Goal: Task Accomplishment & Management: Manage account settings

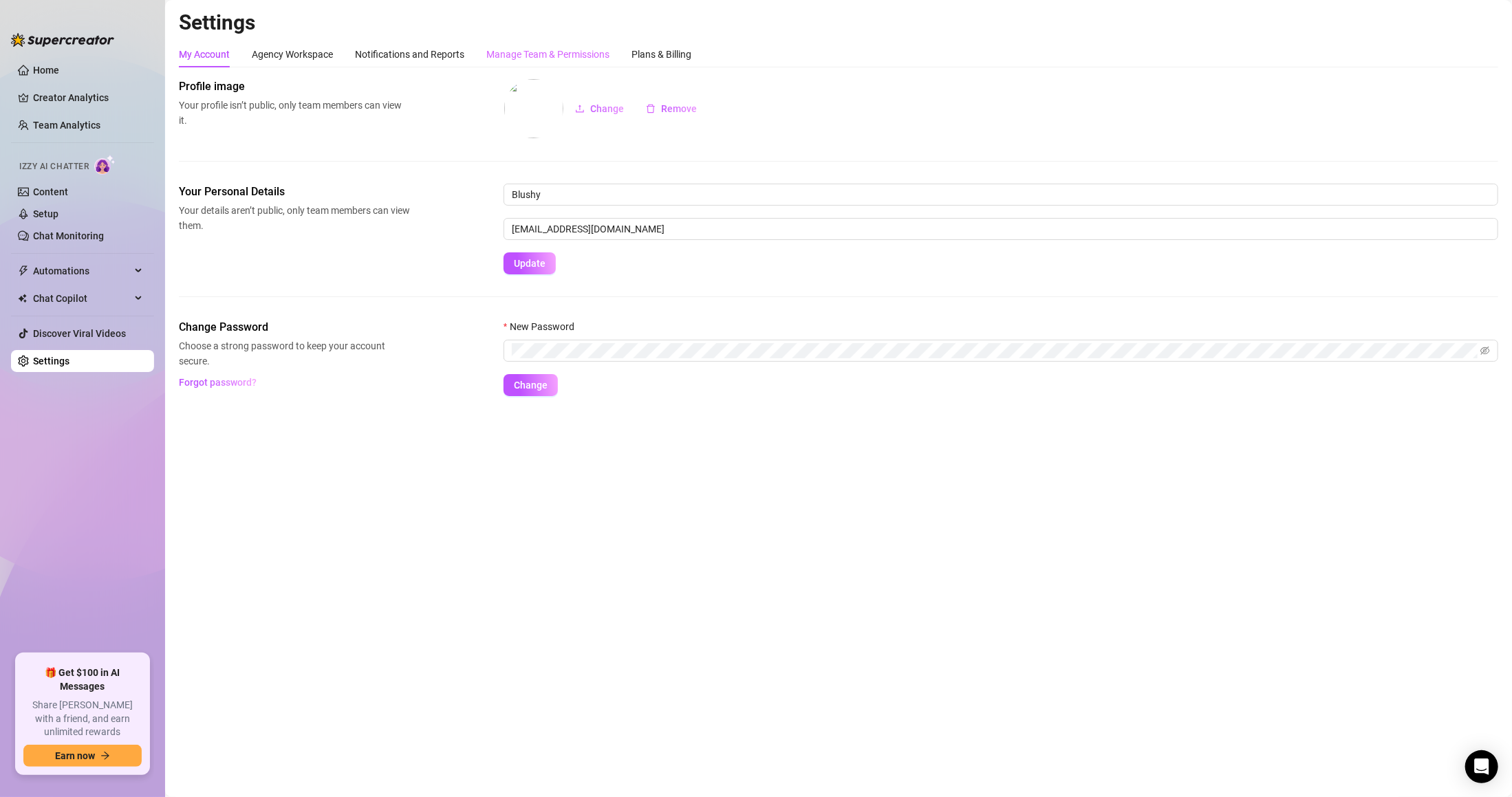
click at [504, 46] on div "Manage Team & Permissions" at bounding box center [548, 55] width 123 height 26
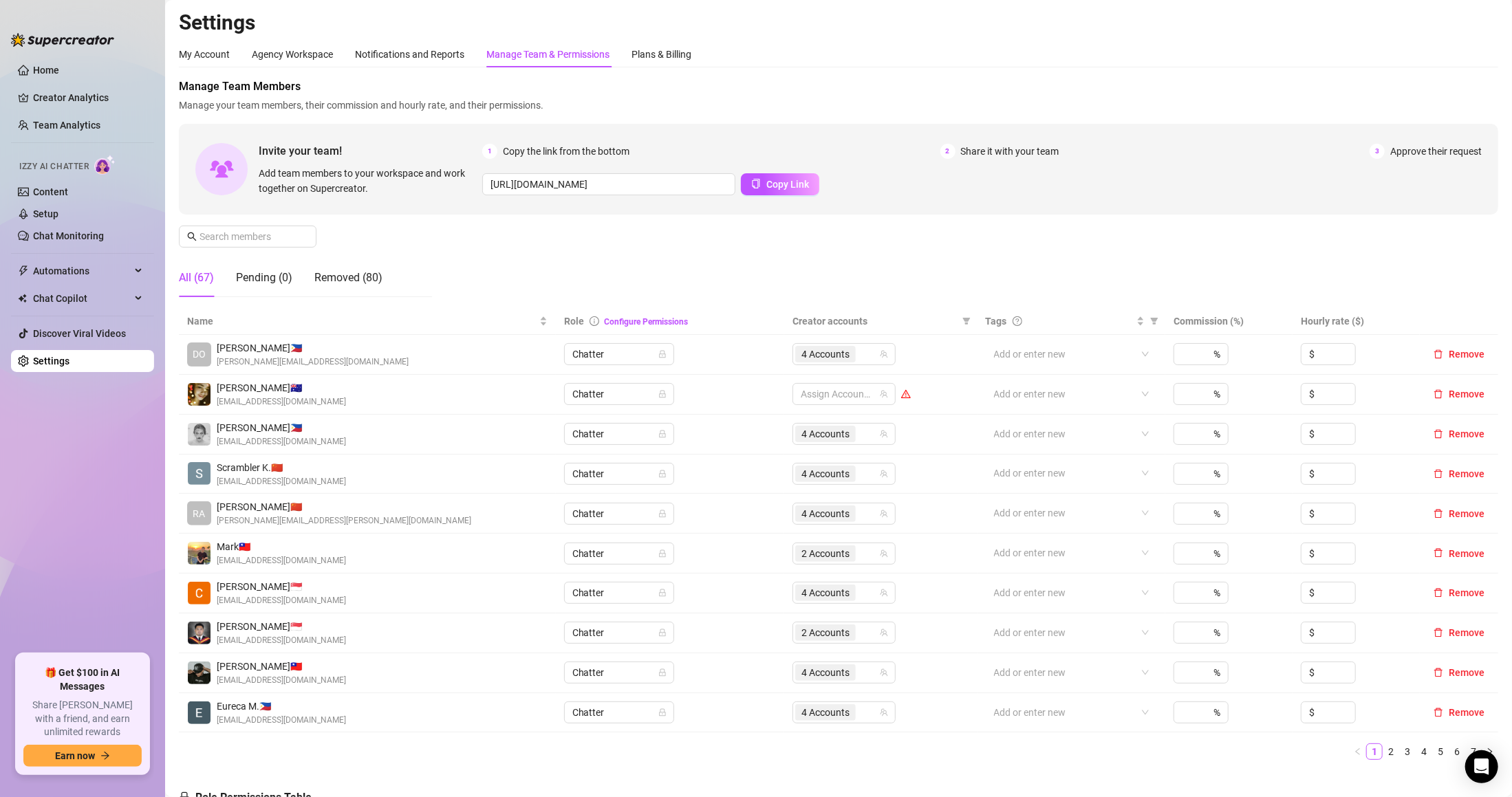
click at [504, 47] on div "Manage Team & Permissions" at bounding box center [548, 55] width 123 height 15
click at [340, 278] on div "Removed (80)" at bounding box center [348, 278] width 68 height 17
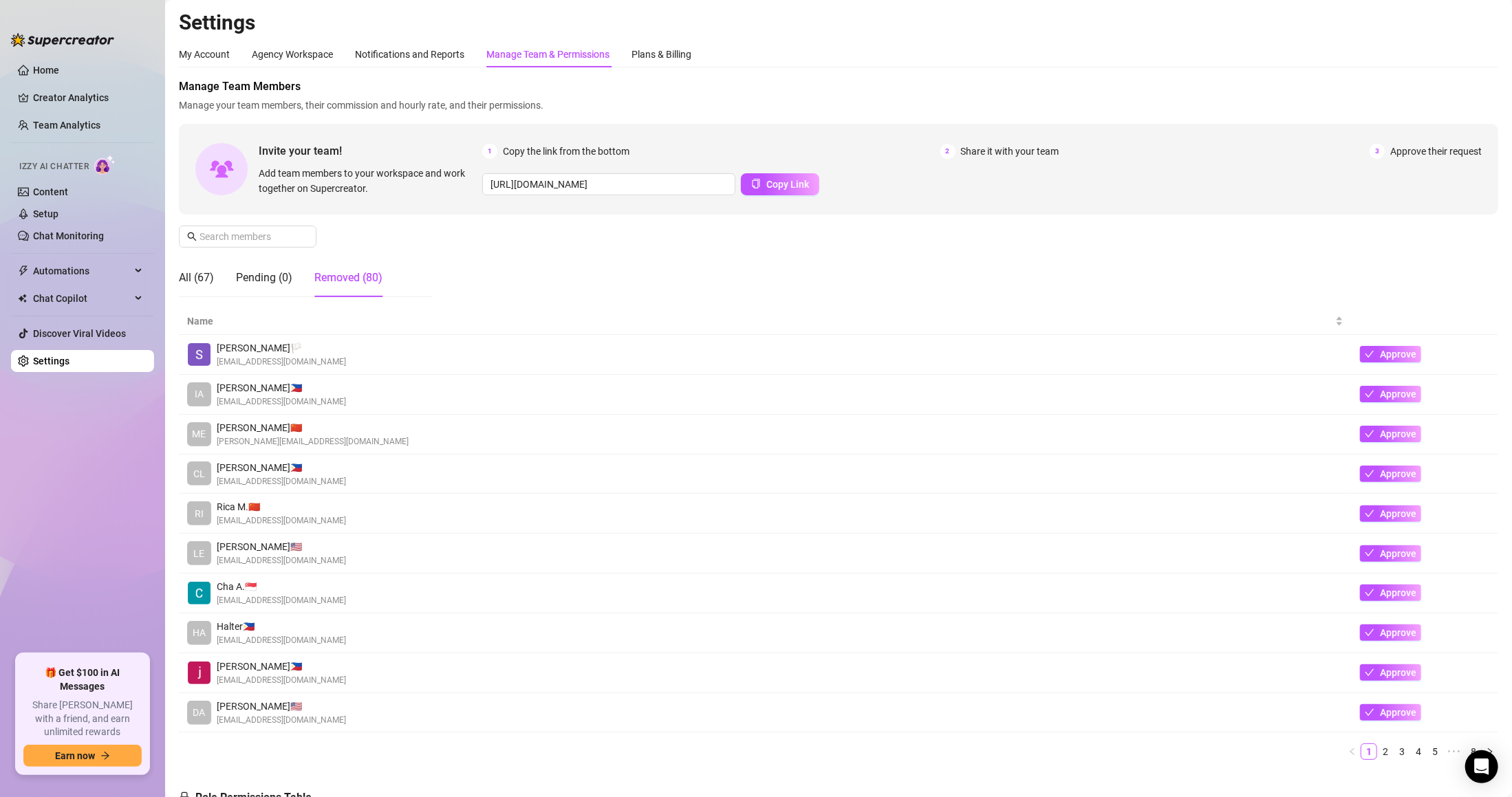
click at [340, 278] on div "Removed (80)" at bounding box center [348, 278] width 68 height 17
click at [270, 289] on div "Pending (0)" at bounding box center [264, 278] width 57 height 39
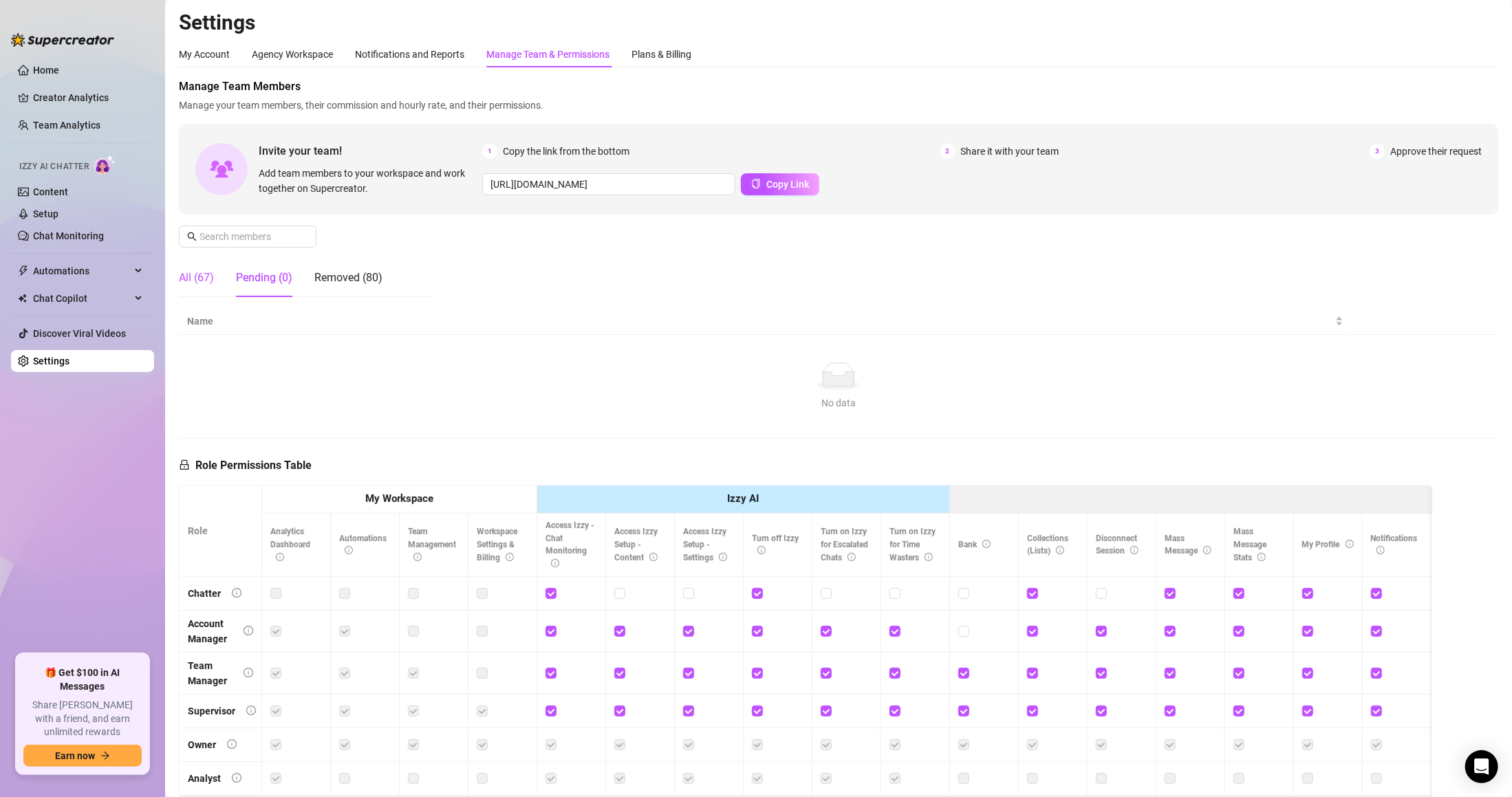
click at [185, 281] on div "All (67)" at bounding box center [196, 278] width 35 height 17
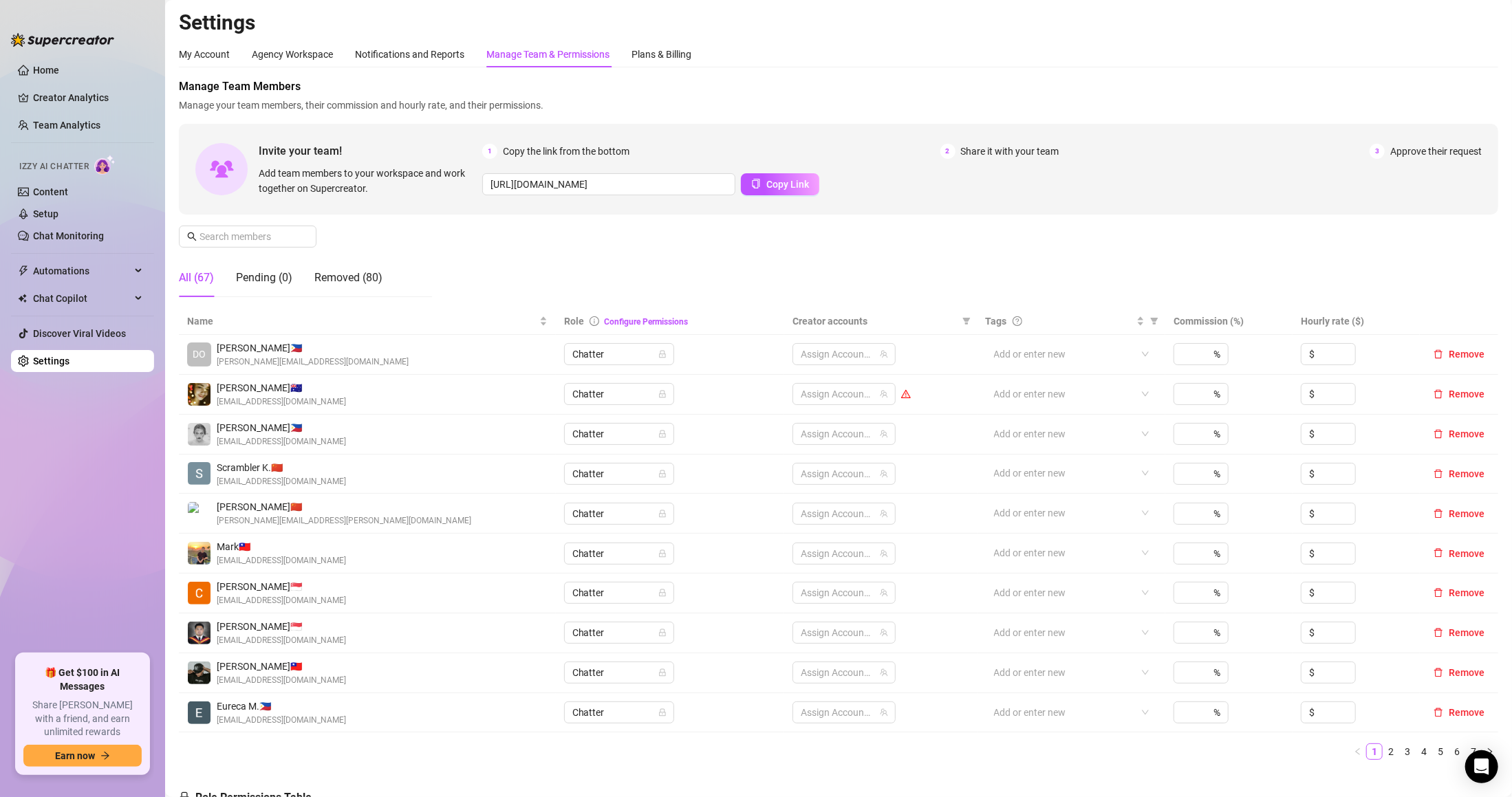
click at [211, 279] on div "All (67)" at bounding box center [196, 278] width 35 height 17
click at [70, 356] on link "Settings" at bounding box center [51, 361] width 37 height 11
click at [70, 356] on link "Settings" at bounding box center [51, 361] width 37 height 11
click at [64, 339] on link "Discover Viral Videos" at bounding box center [79, 334] width 93 height 11
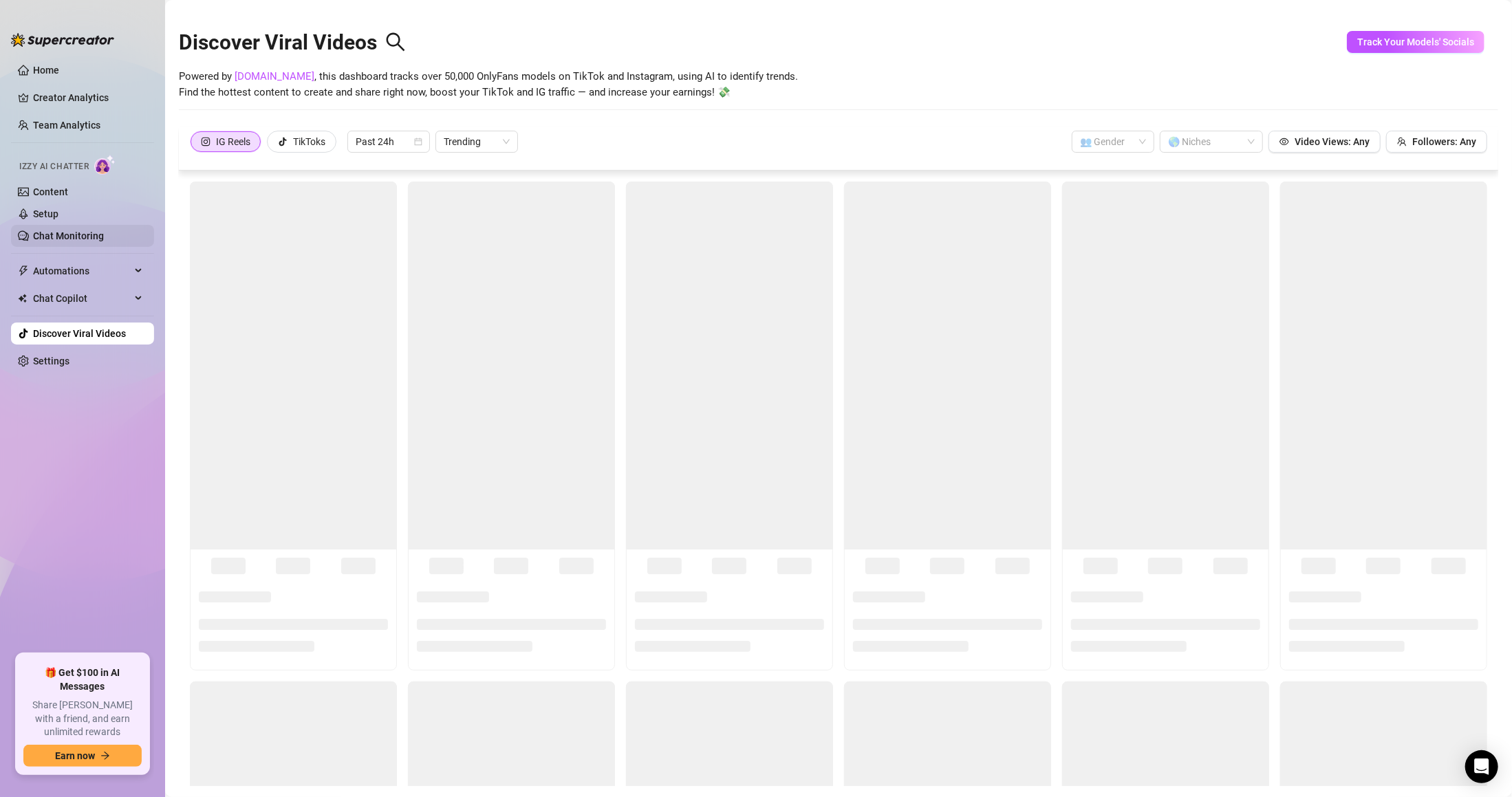
click at [85, 232] on link "Chat Monitoring" at bounding box center [68, 236] width 71 height 11
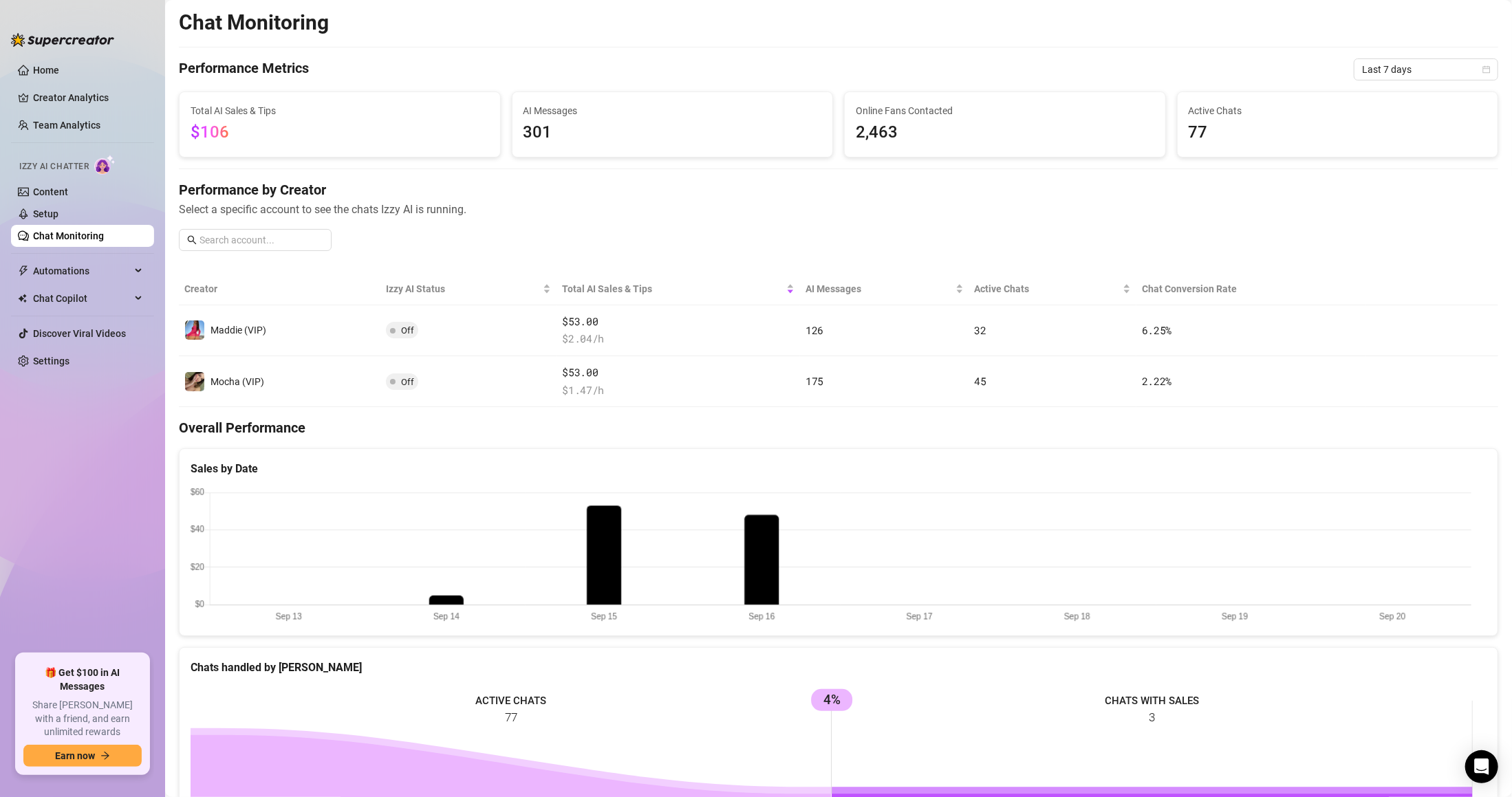
click at [91, 345] on ul "Home Creator Analytics Team Analytics Izzy AI Chatter Content Setup Chat Monito…" at bounding box center [82, 351] width 143 height 595
click at [70, 361] on link "Settings" at bounding box center [51, 361] width 37 height 11
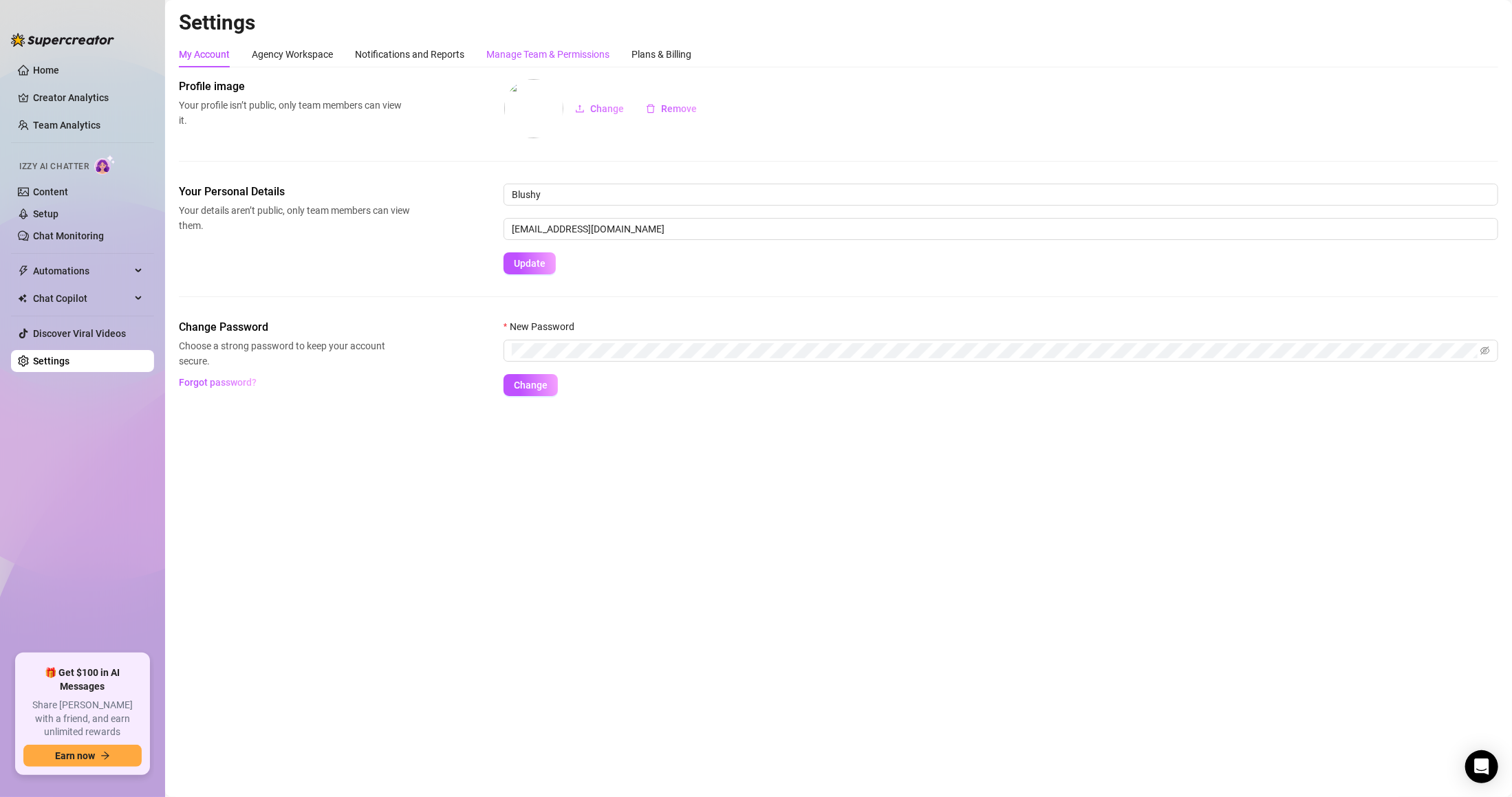
click at [554, 48] on div "Manage Team & Permissions" at bounding box center [548, 55] width 123 height 15
click at [554, 48] on div "Manage Team & Permissions" at bounding box center [548, 55] width 123 height 15
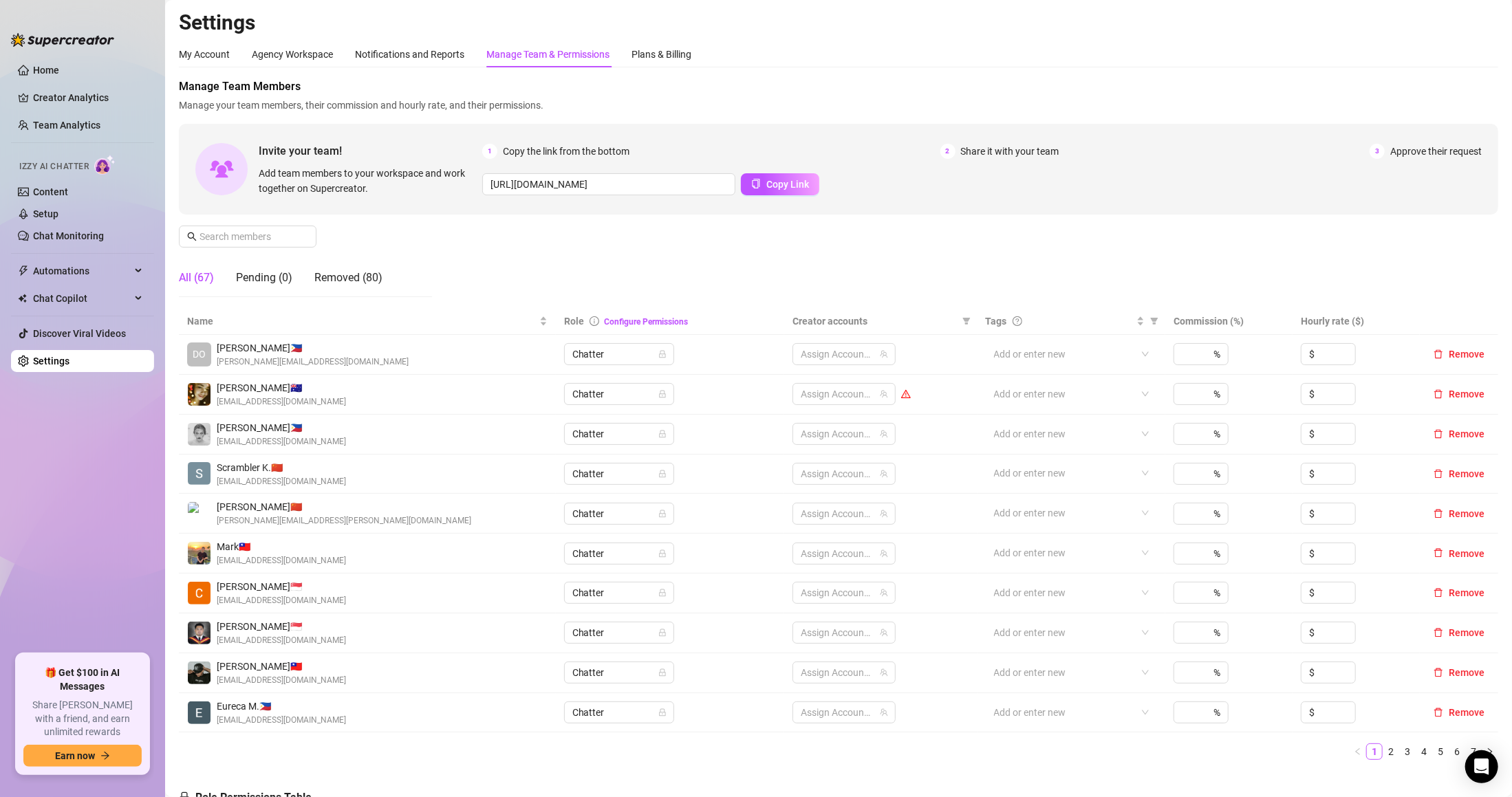
drag, startPoint x: 553, startPoint y: 54, endPoint x: 560, endPoint y: 64, distance: 12.2
click at [571, 60] on div "Manage Team & Permissions" at bounding box center [548, 55] width 123 height 15
click at [516, 86] on span "Manage Team Members" at bounding box center [838, 86] width 1319 height 17
click at [86, 121] on link "Team Analytics" at bounding box center [67, 125] width 68 height 11
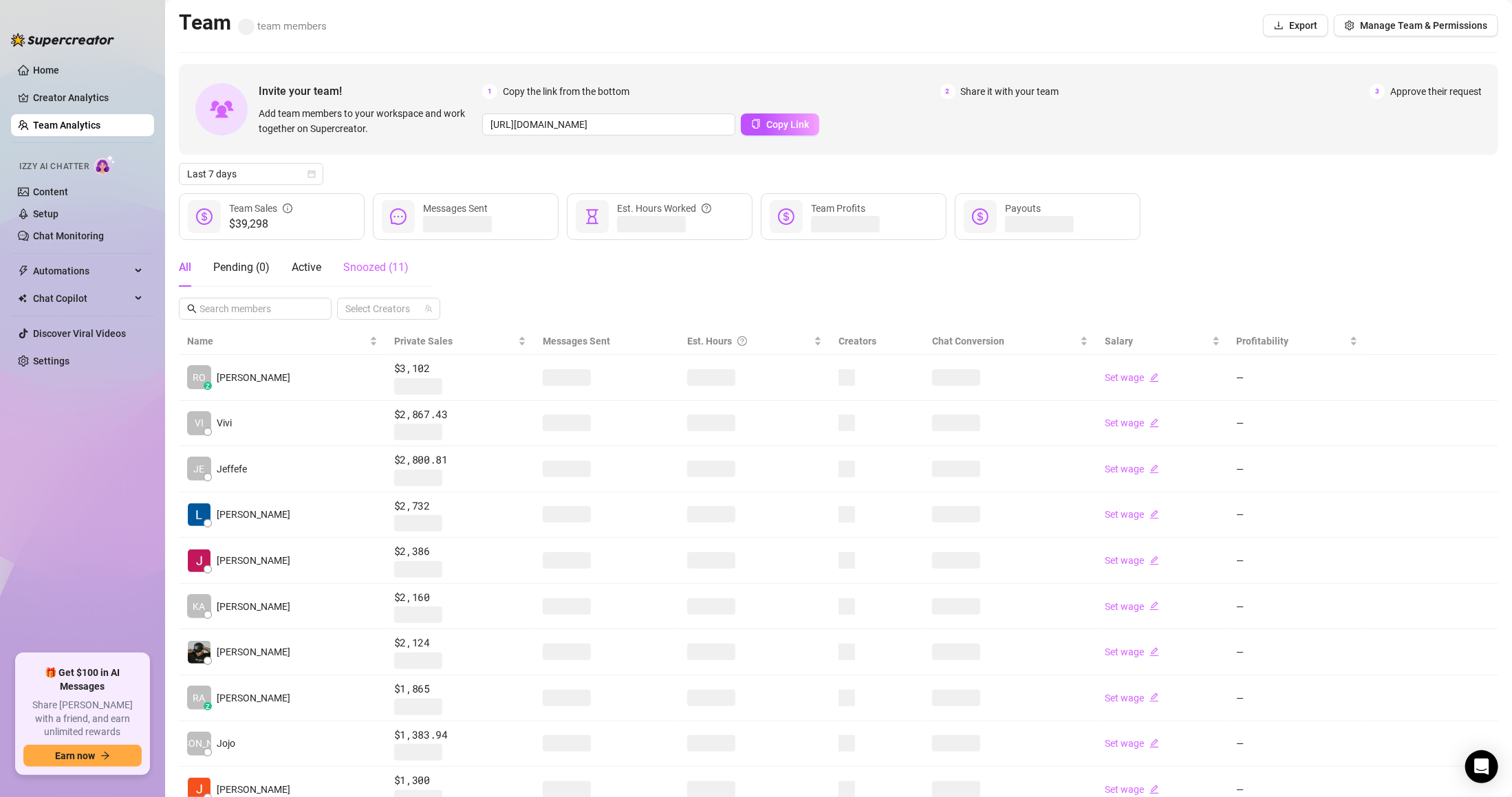
click at [398, 252] on div "Snoozed ( 11 )" at bounding box center [376, 267] width 66 height 39
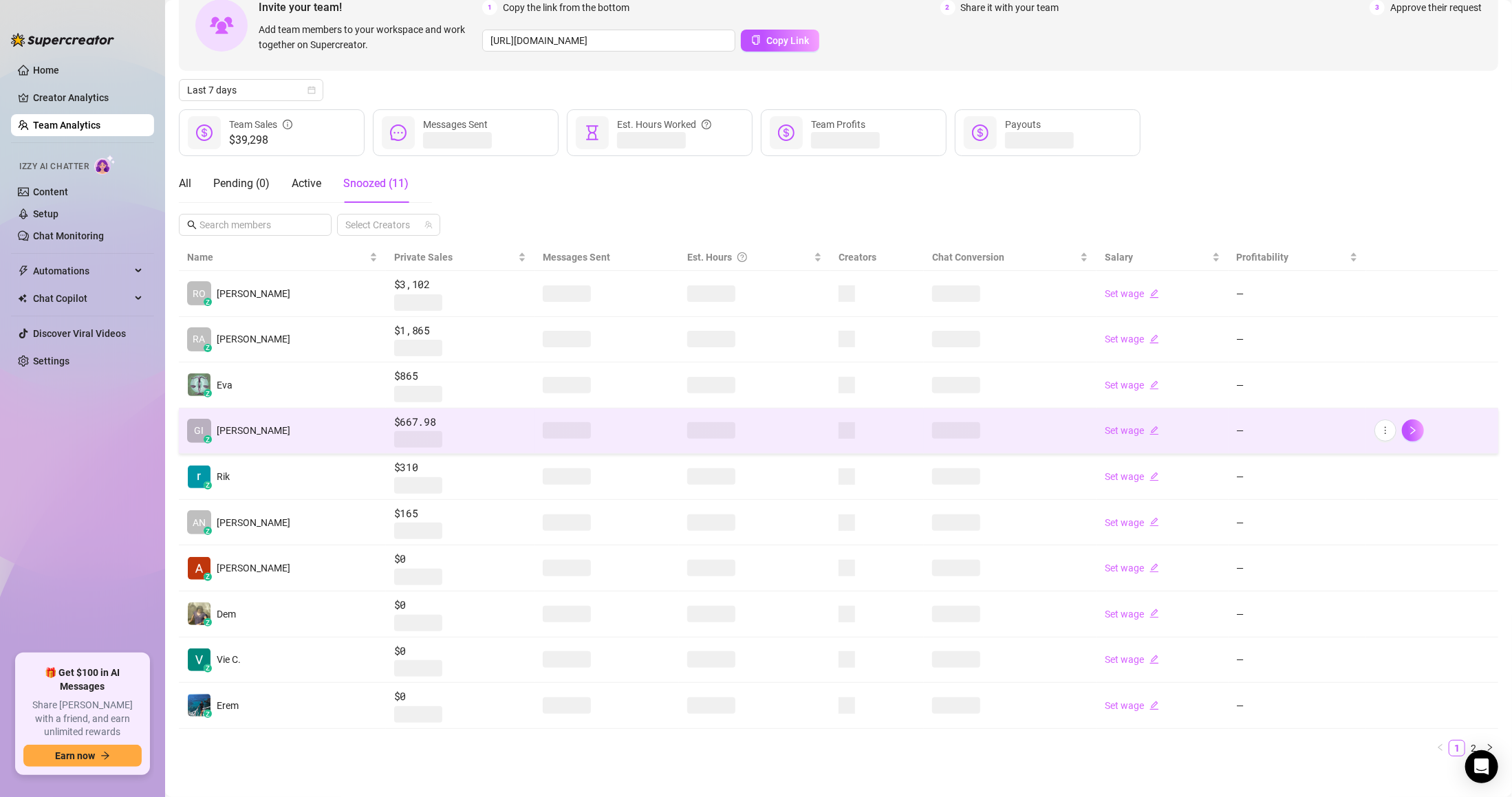
scroll to position [96, 0]
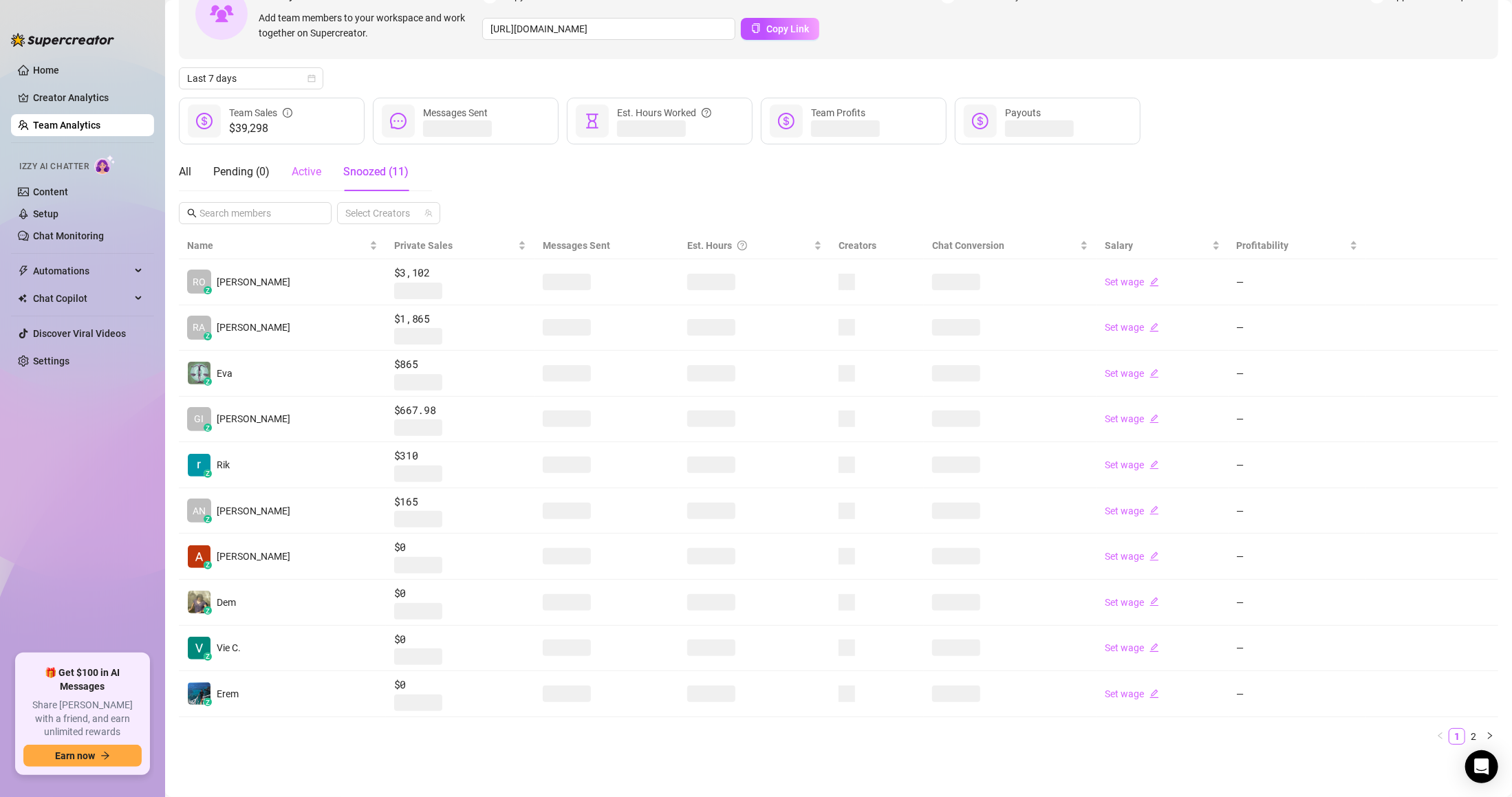
click at [297, 187] on div "Active" at bounding box center [306, 172] width 30 height 39
click at [381, 155] on div "Snoozed ( 11 )" at bounding box center [376, 172] width 66 height 39
click at [376, 170] on span "Snoozed ( 11 )" at bounding box center [376, 171] width 66 height 13
click at [233, 171] on div "Pending ( 0 )" at bounding box center [242, 172] width 57 height 17
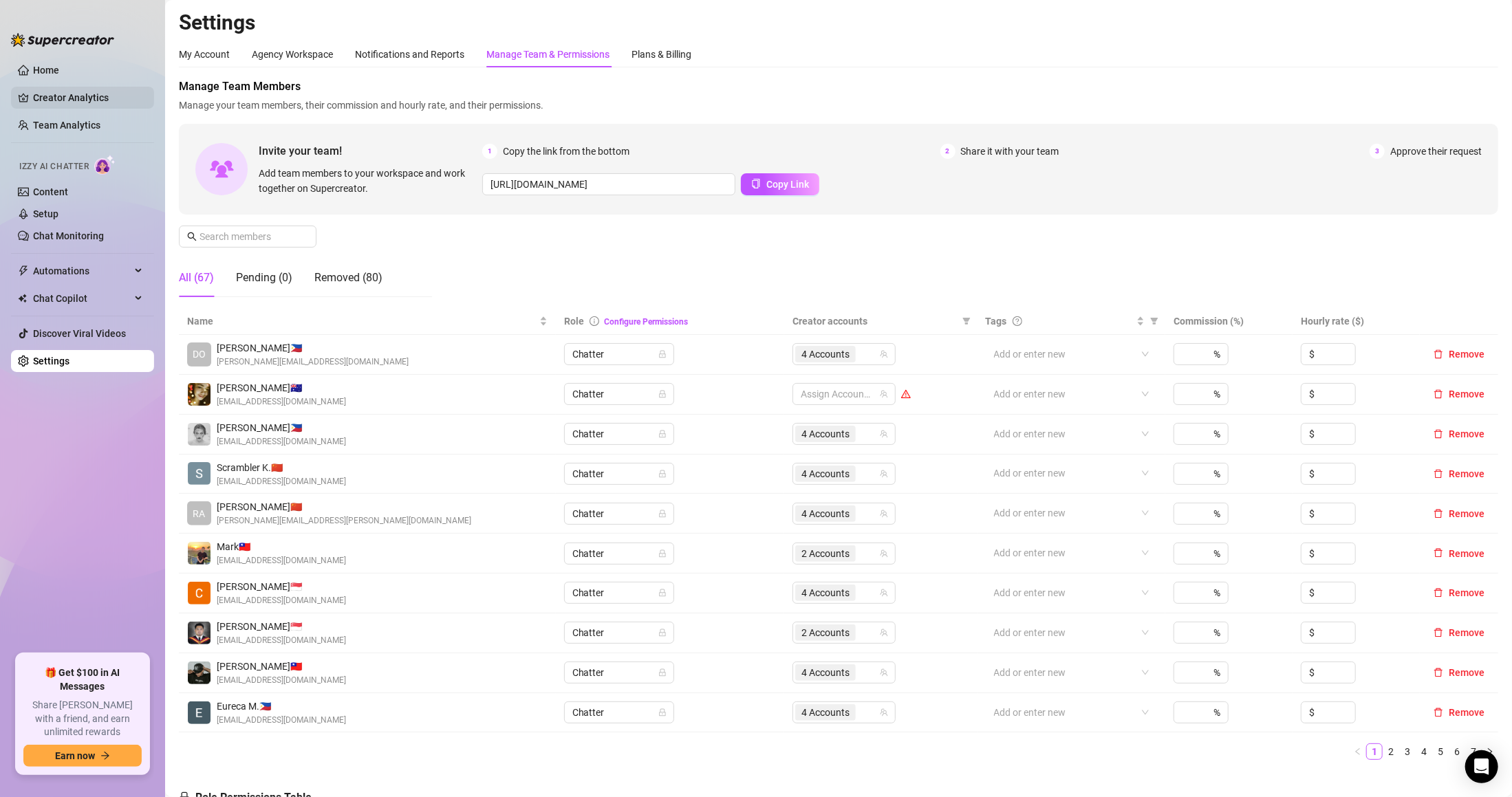
drag, startPoint x: 87, startPoint y: 121, endPoint x: 86, endPoint y: 99, distance: 22.0
click at [87, 120] on link "Team Analytics" at bounding box center [67, 125] width 68 height 11
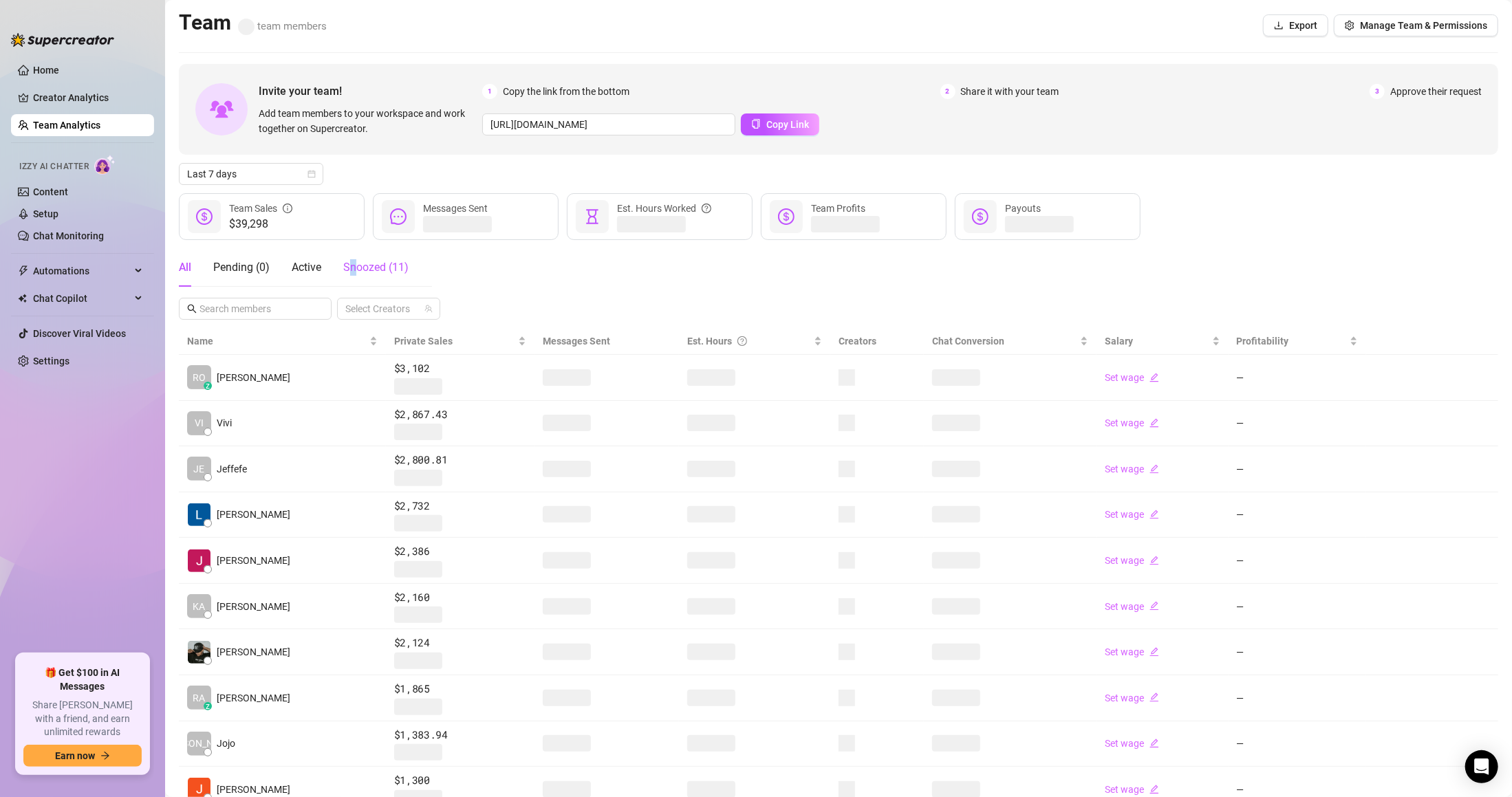
click at [354, 268] on span "Snoozed ( 11 )" at bounding box center [376, 267] width 66 height 13
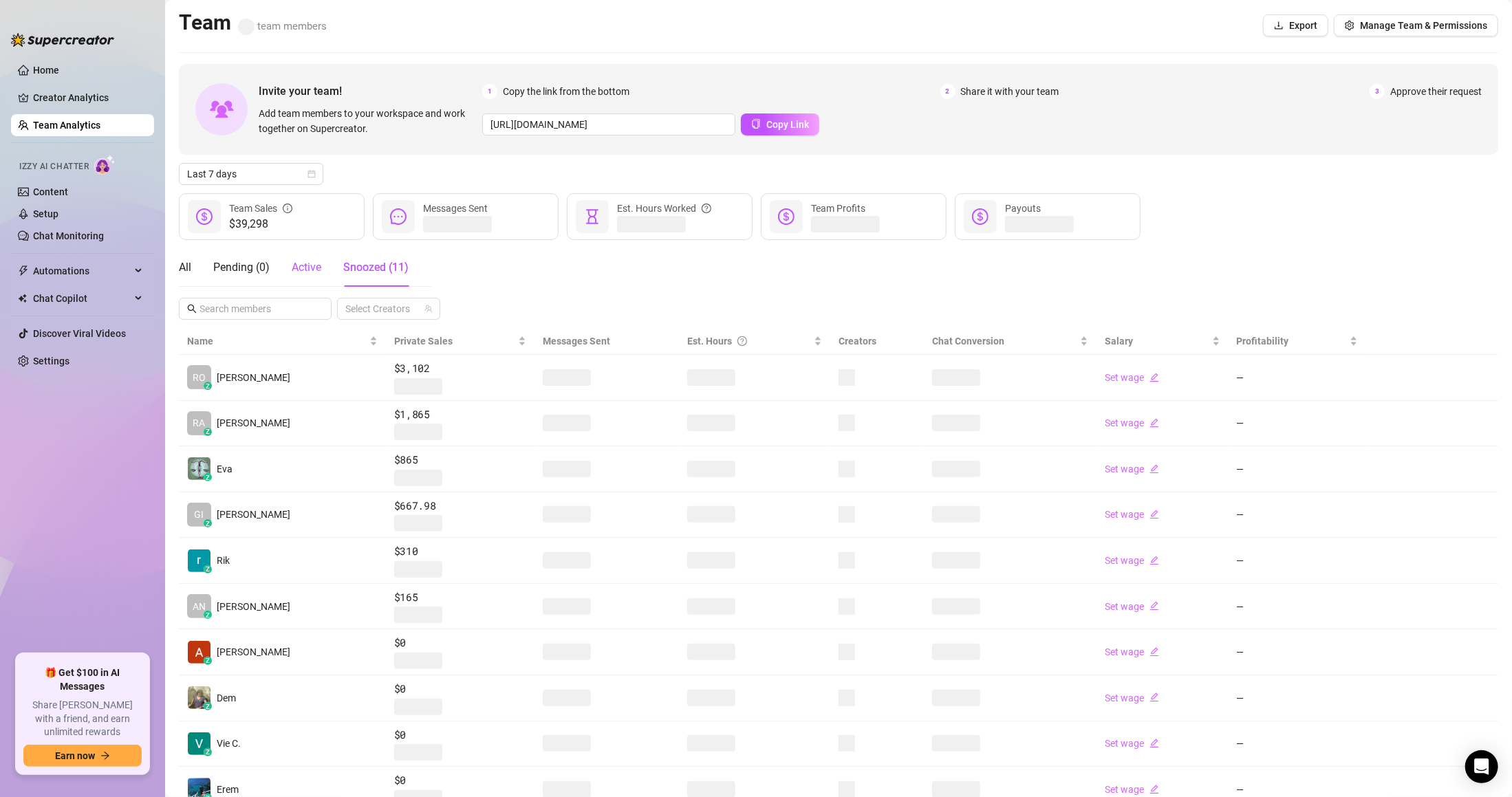
click at [314, 260] on span "Active" at bounding box center [306, 267] width 30 height 13
click at [390, 276] on div "Snoozed ( 11 )" at bounding box center [376, 267] width 66 height 39
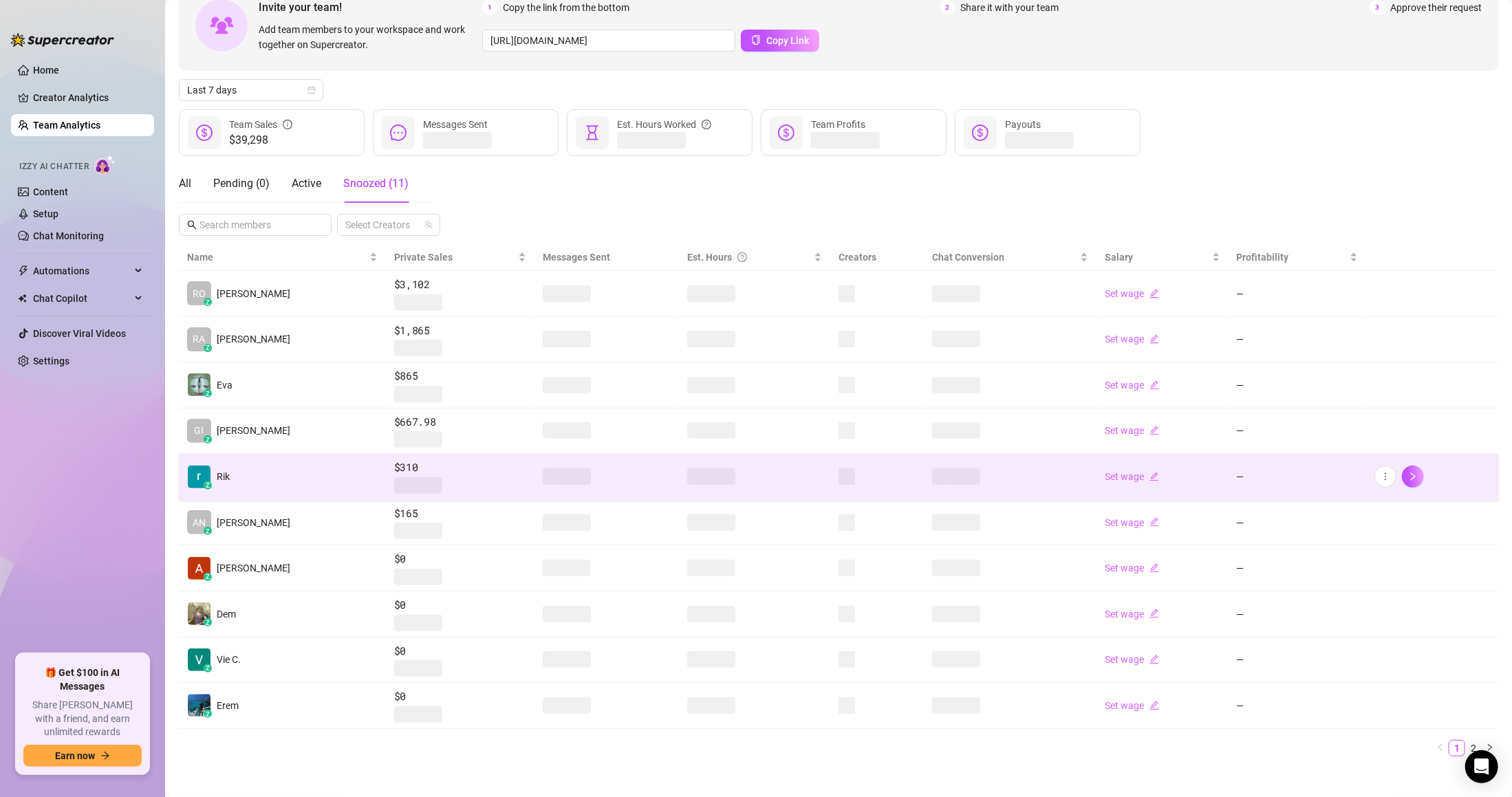
scroll to position [96, 0]
